Goal: Task Accomplishment & Management: Manage account settings

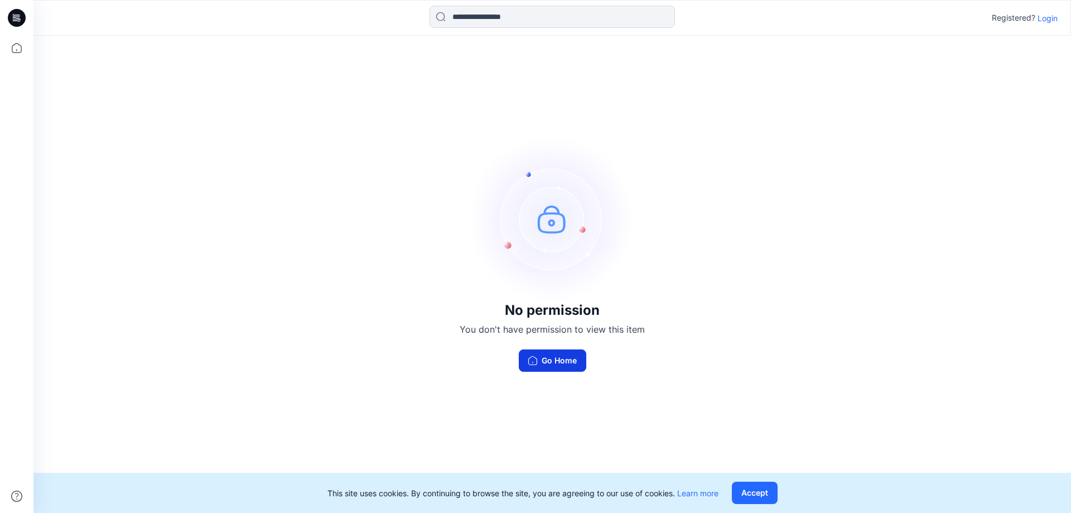
click at [559, 351] on button "Go Home" at bounding box center [552, 360] width 67 height 22
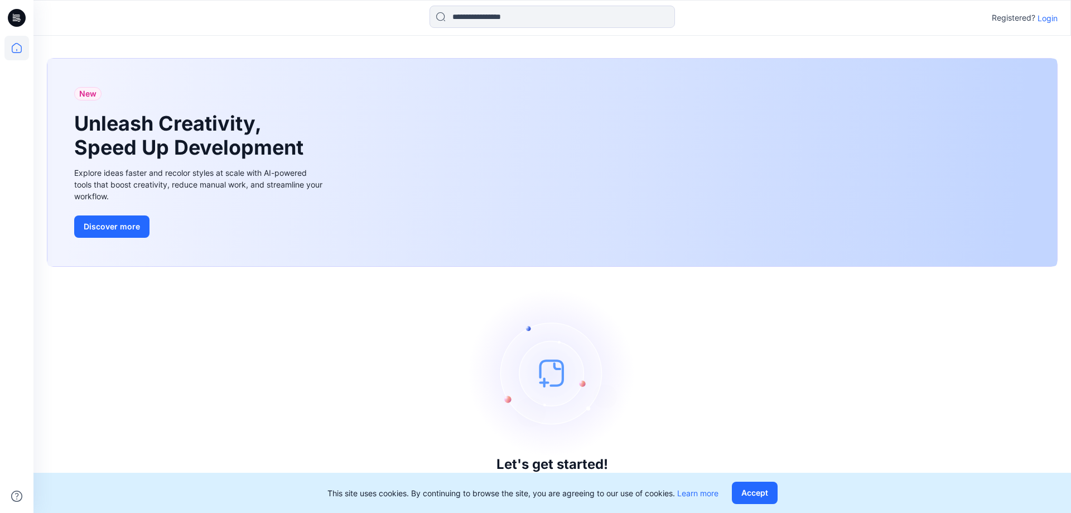
click at [1043, 18] on p "Login" at bounding box center [1047, 18] width 20 height 12
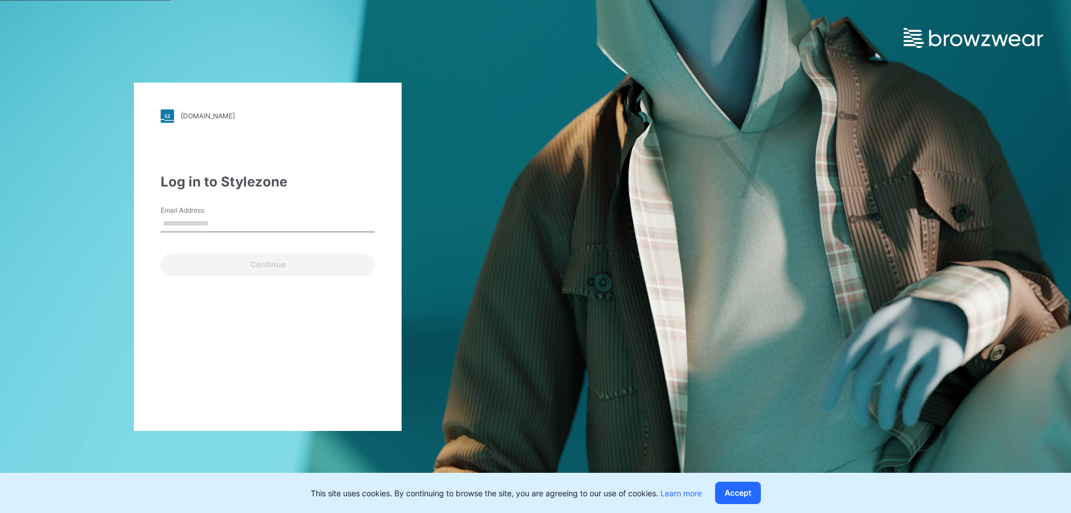
type input "**********"
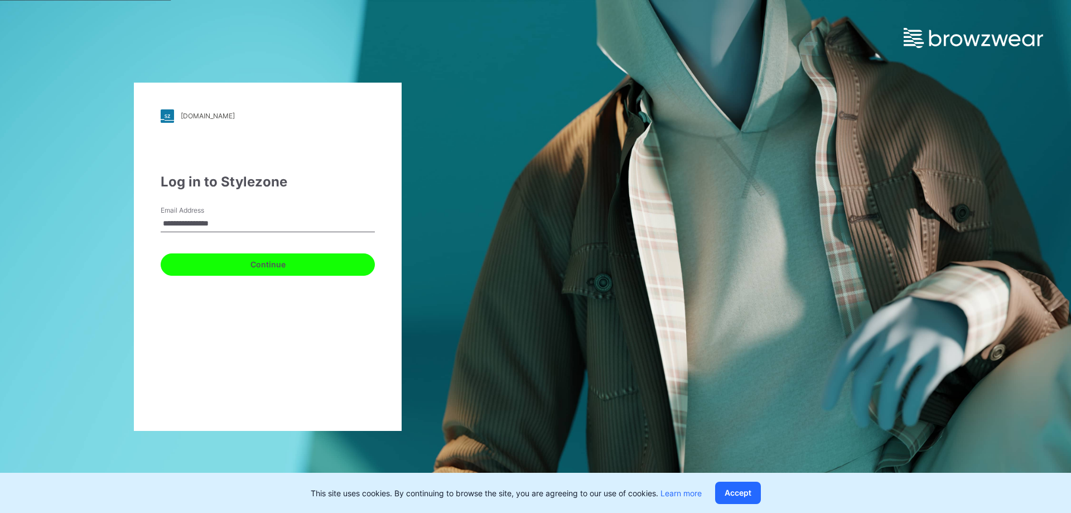
click at [217, 261] on button "Continue" at bounding box center [268, 264] width 214 height 22
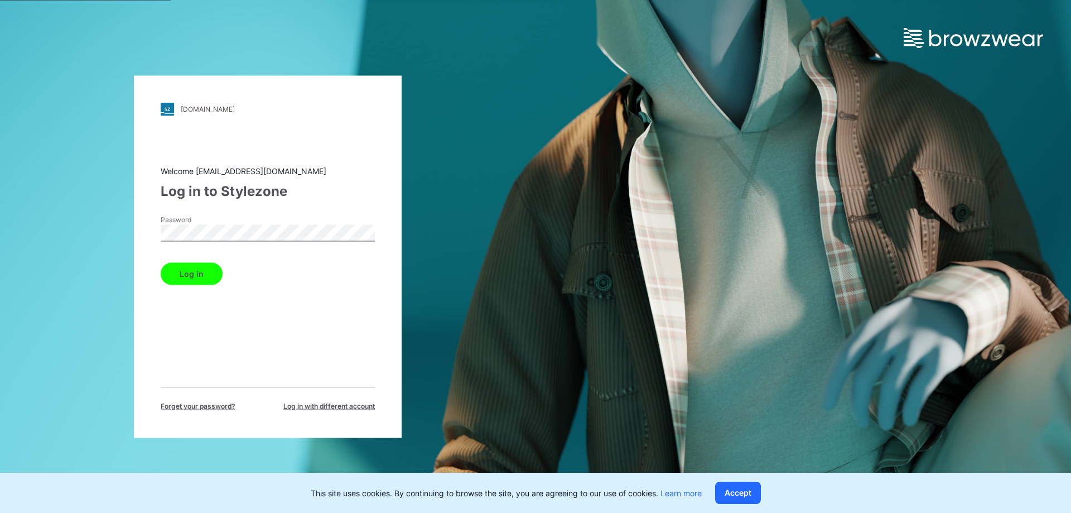
click at [182, 271] on button "Log in" at bounding box center [192, 273] width 62 height 22
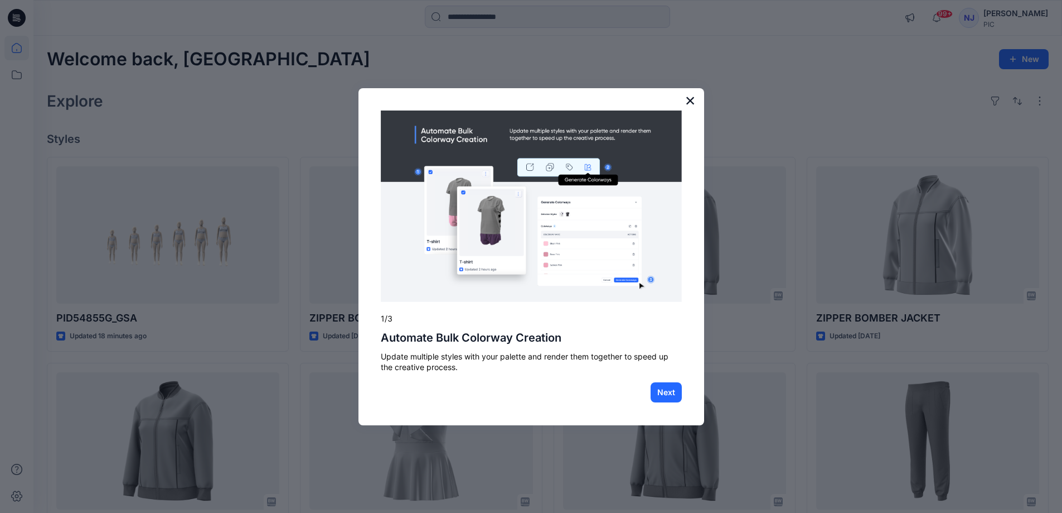
click at [693, 97] on button "×" at bounding box center [690, 100] width 11 height 18
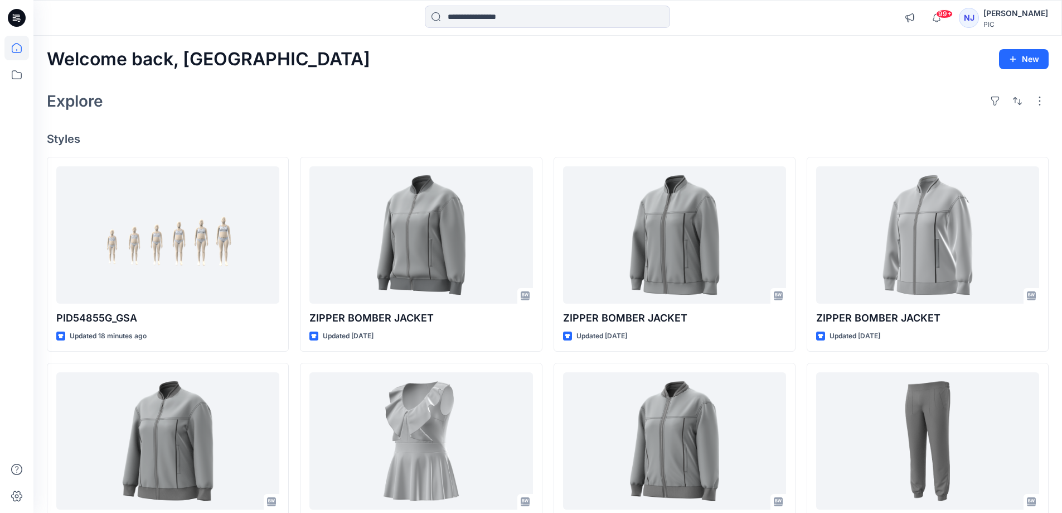
click at [1031, 12] on div "Nishadi J" at bounding box center [1016, 13] width 65 height 13
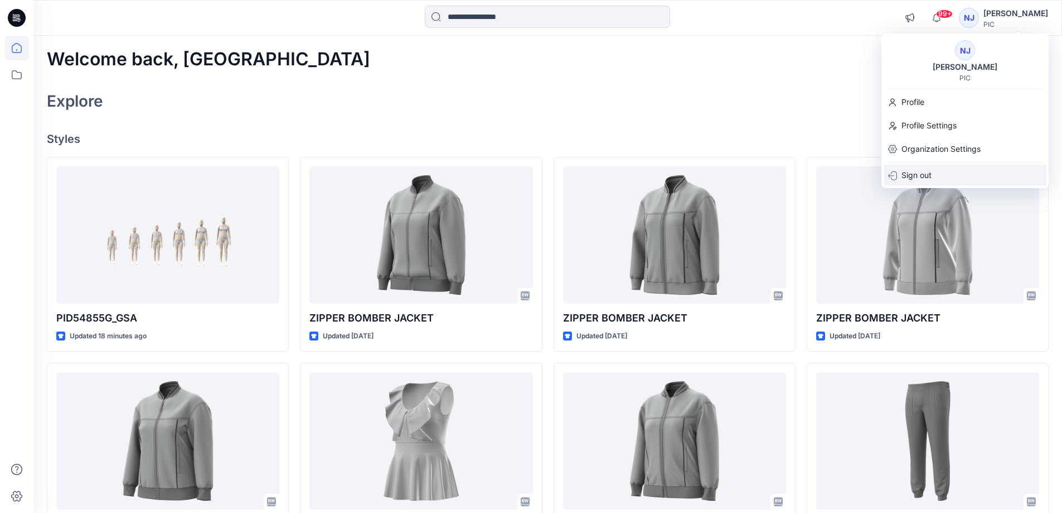
click at [916, 177] on p "Sign out" at bounding box center [917, 175] width 30 height 21
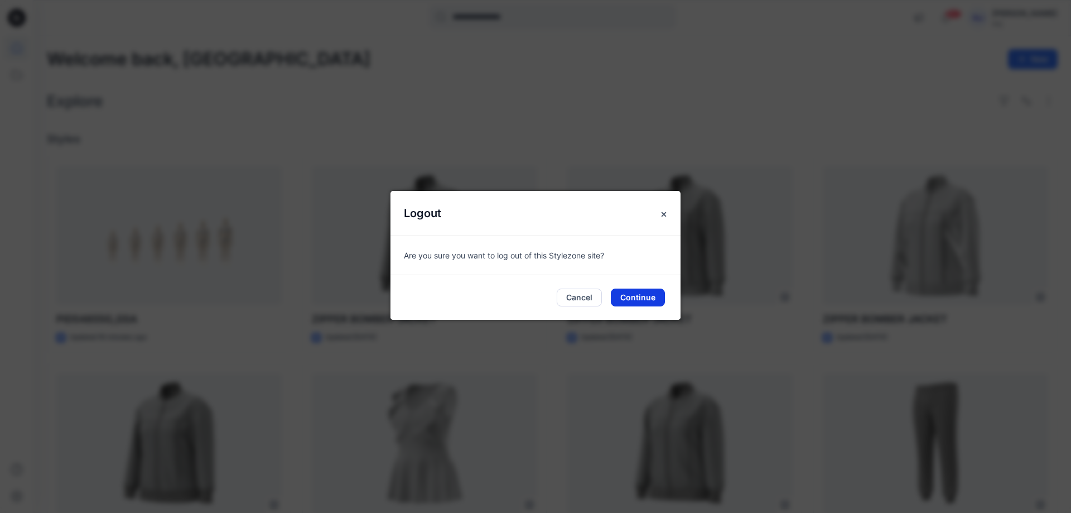
click at [631, 302] on button "Continue" at bounding box center [638, 297] width 54 height 18
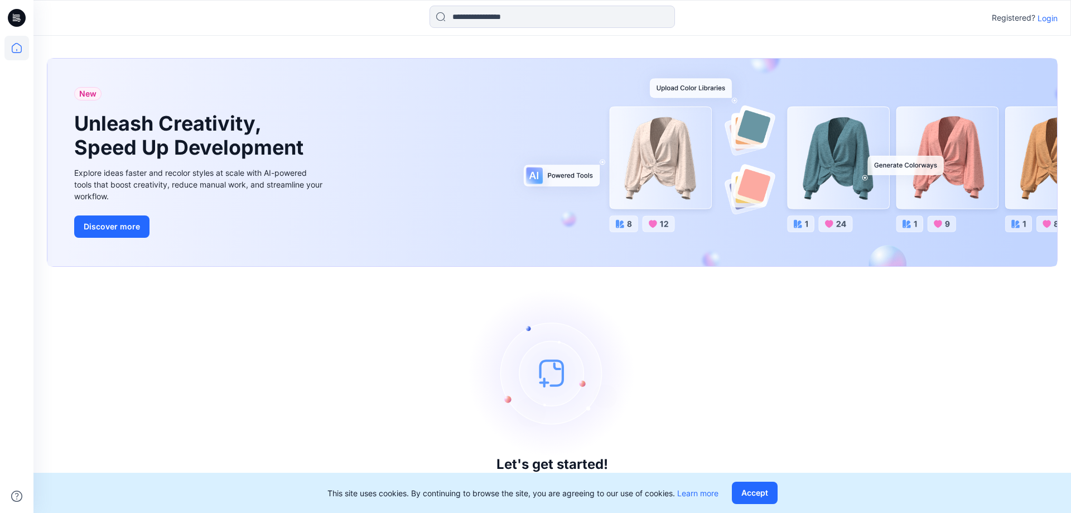
click at [1038, 23] on p "Login" at bounding box center [1047, 18] width 20 height 12
